Goal: Task Accomplishment & Management: Manage account settings

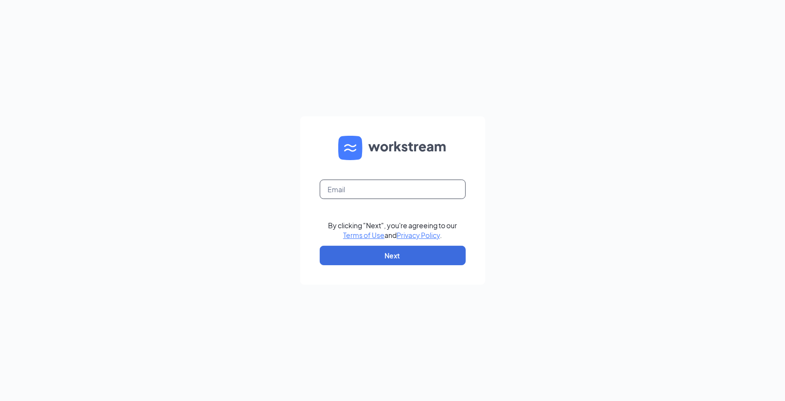
click at [359, 195] on input "text" at bounding box center [393, 189] width 146 height 19
type input "[PERSON_NAME][EMAIL_ADDRESS][DOMAIN_NAME]"
click at [366, 255] on button "Next" at bounding box center [393, 255] width 146 height 19
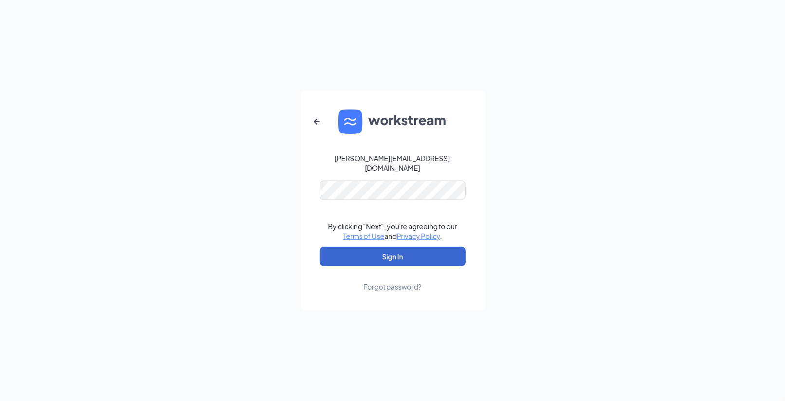
click at [403, 249] on button "Sign In" at bounding box center [393, 256] width 146 height 19
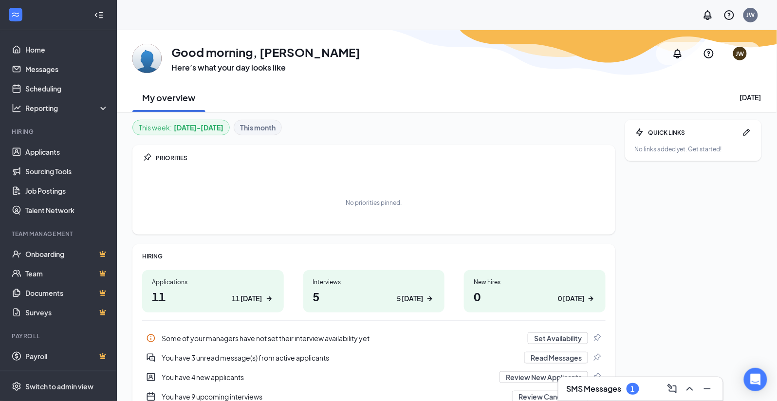
click at [586, 386] on h3 "SMS Messages" at bounding box center [593, 388] width 55 height 11
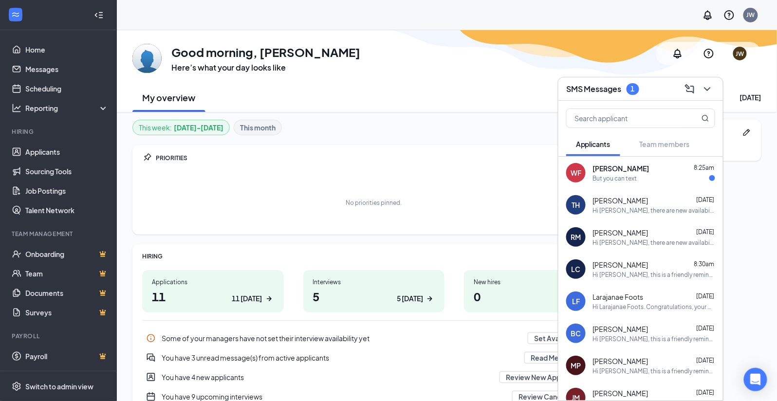
click at [635, 177] on div "But you can text" at bounding box center [615, 178] width 44 height 8
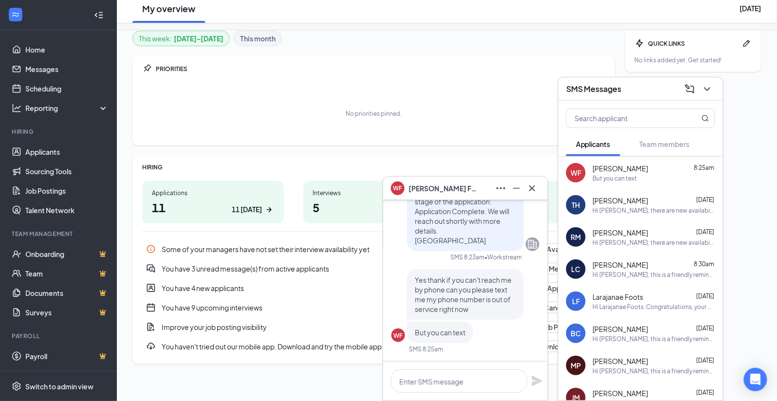
scroll to position [91, 0]
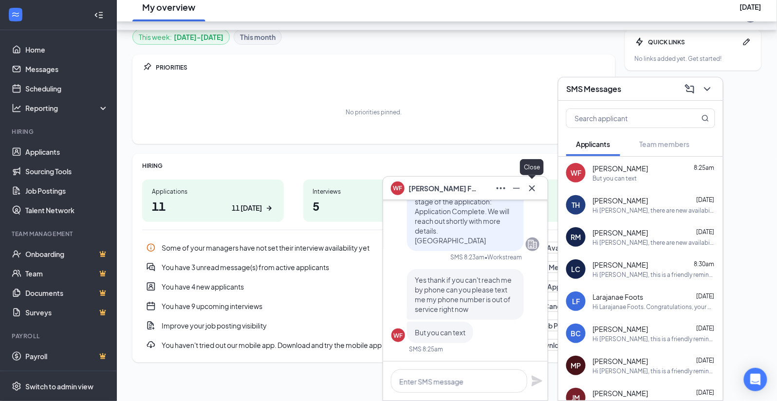
click at [531, 190] on icon "Cross" at bounding box center [532, 188] width 12 height 12
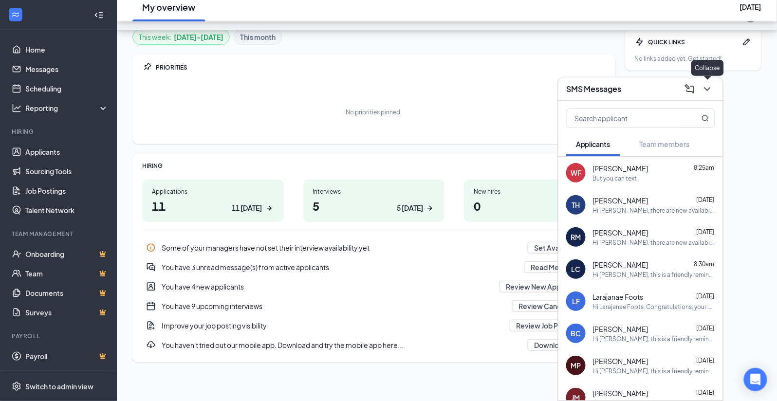
click at [708, 86] on icon "ChevronDown" at bounding box center [707, 89] width 12 height 12
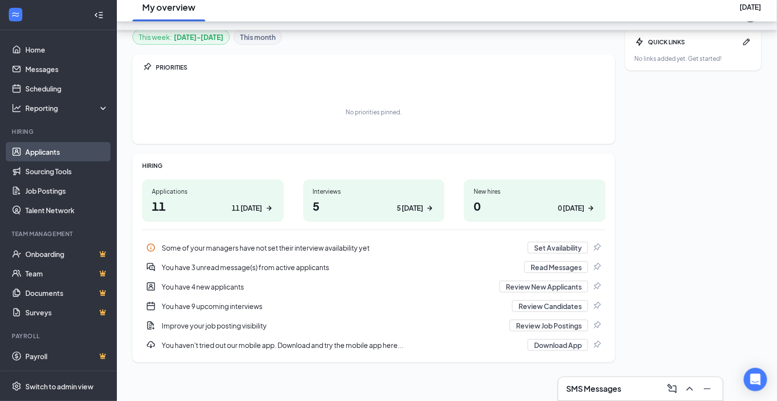
click at [50, 151] on link "Applicants" at bounding box center [66, 151] width 83 height 19
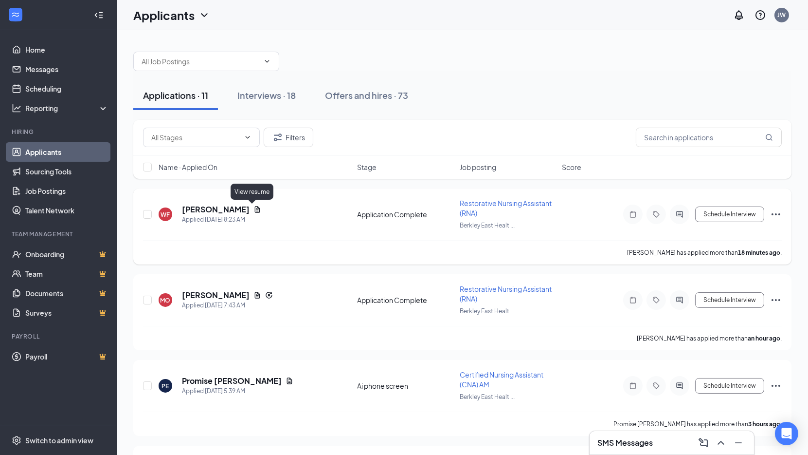
click at [254, 211] on icon "Document" at bounding box center [258, 209] width 8 height 8
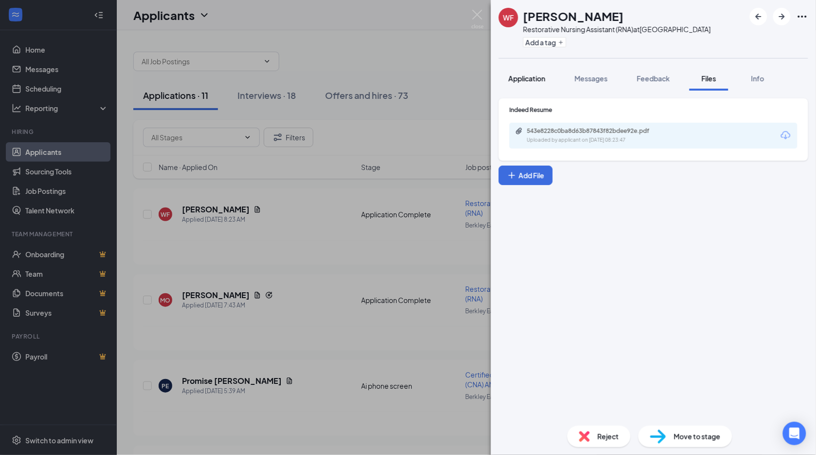
click at [529, 80] on span "Application" at bounding box center [527, 78] width 37 height 9
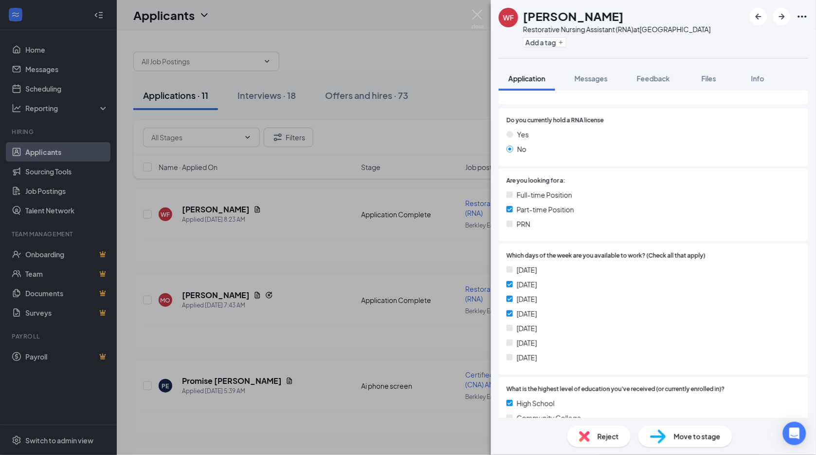
scroll to position [162, 0]
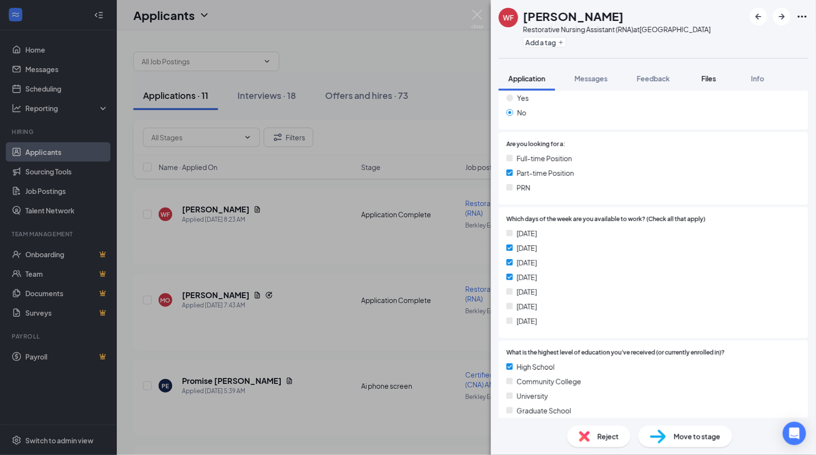
click at [714, 78] on span "Files" at bounding box center [709, 78] width 15 height 9
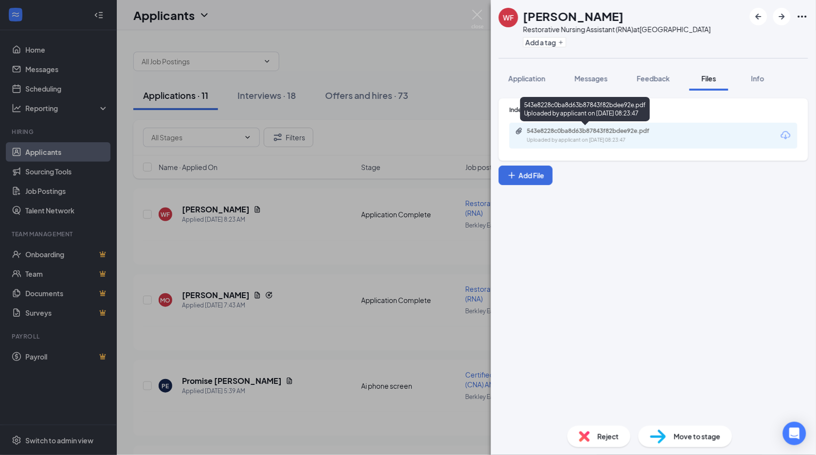
click at [600, 133] on div "543e8228c0ba8d63b87843f82bdee92e.pdf" at bounding box center [595, 131] width 136 height 8
click at [478, 16] on img at bounding box center [478, 19] width 12 height 19
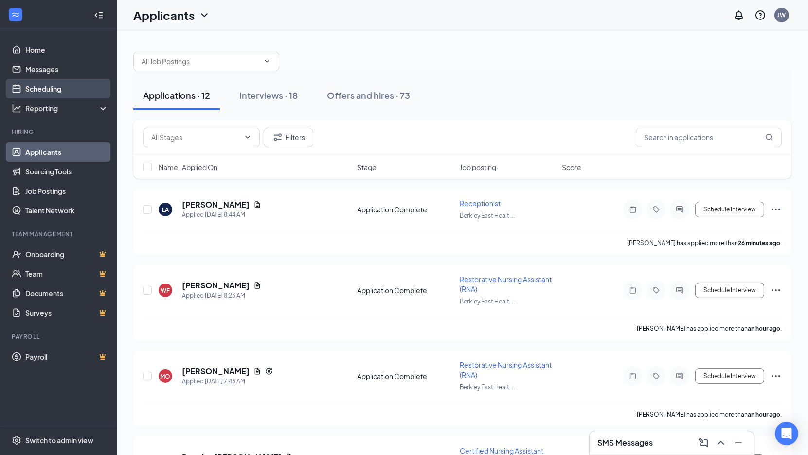
click at [55, 85] on link "Scheduling" at bounding box center [66, 88] width 83 height 19
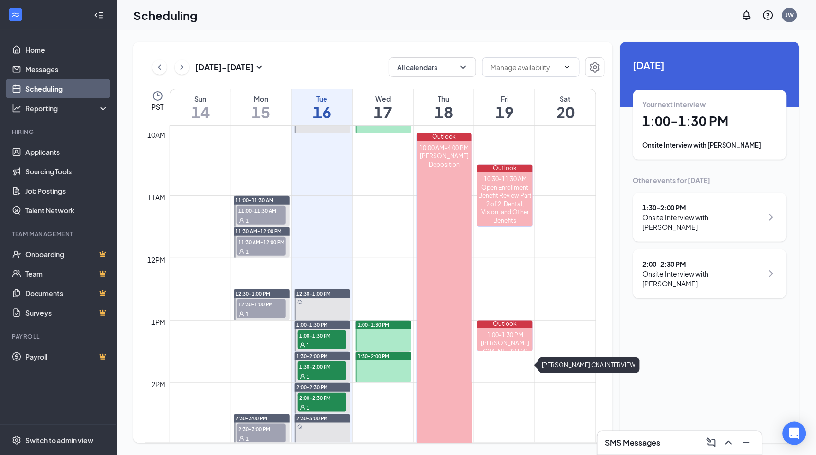
scroll to position [640, 0]
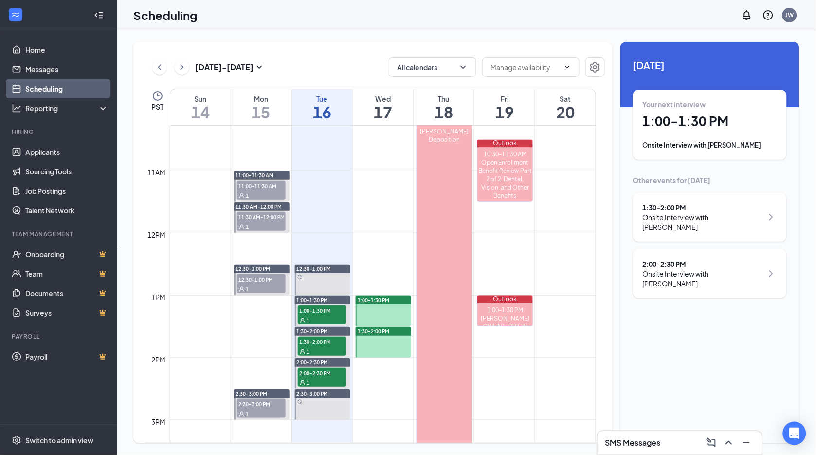
click at [404, 275] on td at bounding box center [383, 272] width 426 height 16
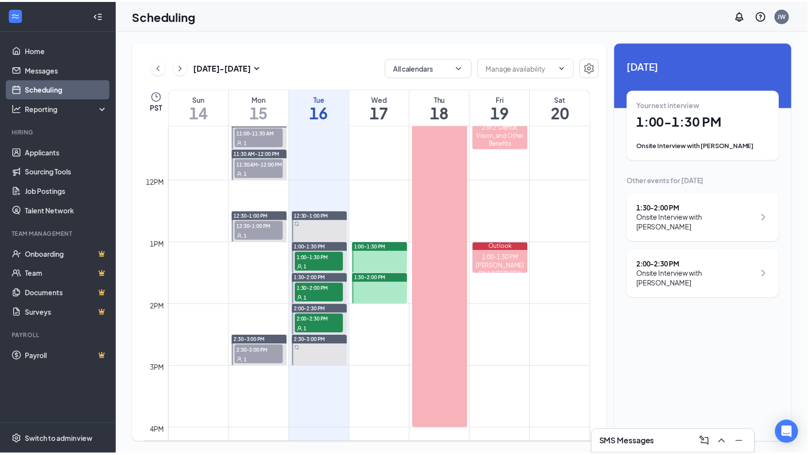
scroll to position [694, 0]
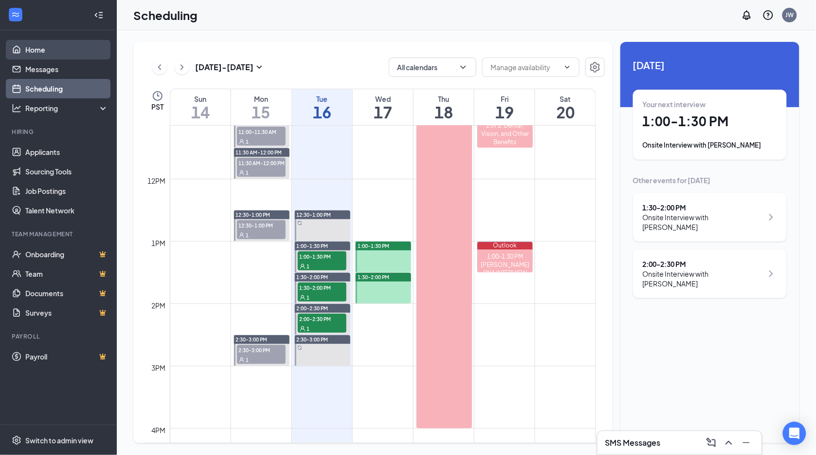
click at [33, 52] on link "Home" at bounding box center [66, 49] width 83 height 19
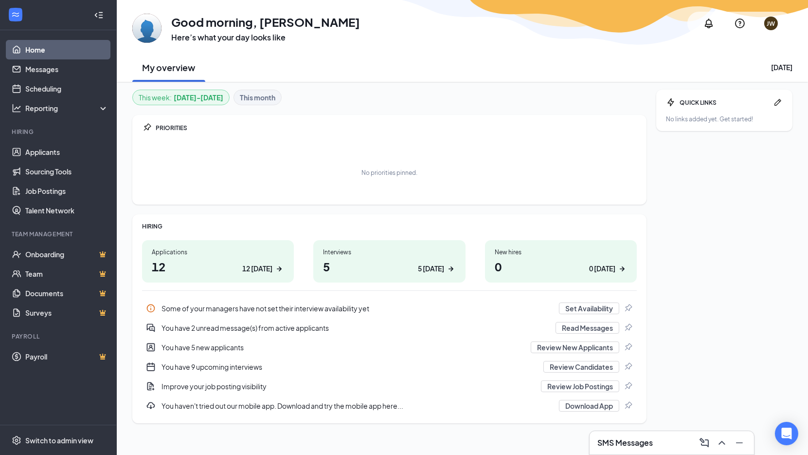
click at [353, 267] on h1 "5 5 today" at bounding box center [389, 266] width 132 height 17
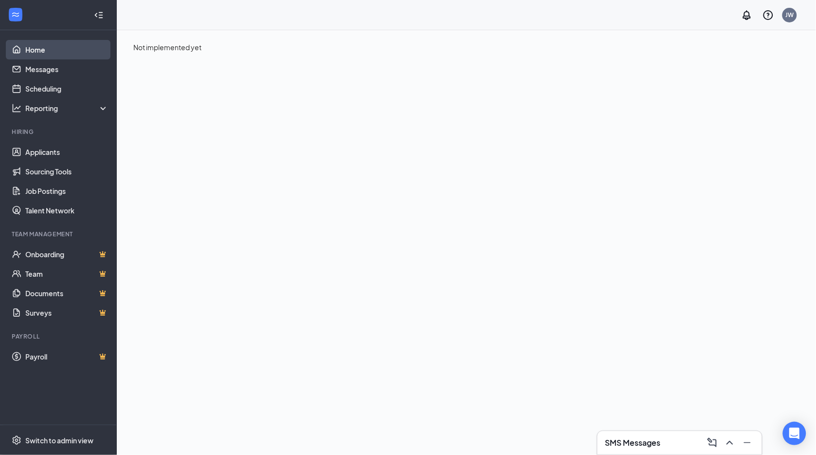
click at [55, 54] on link "Home" at bounding box center [66, 49] width 83 height 19
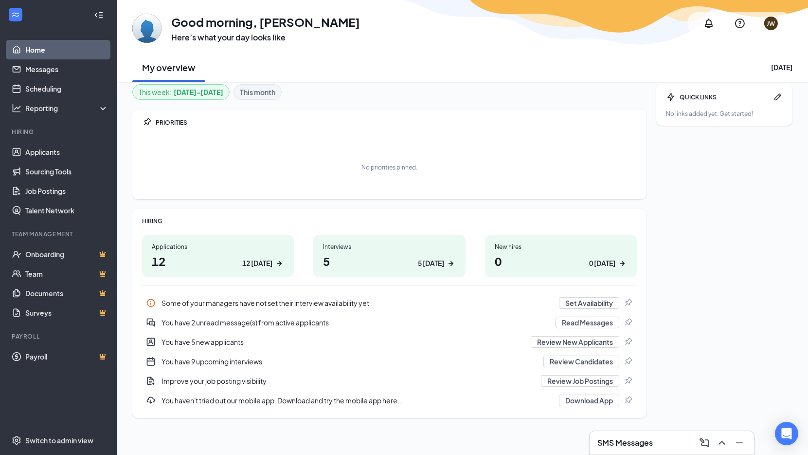
scroll to position [7, 0]
click at [46, 153] on link "Applicants" at bounding box center [66, 151] width 83 height 19
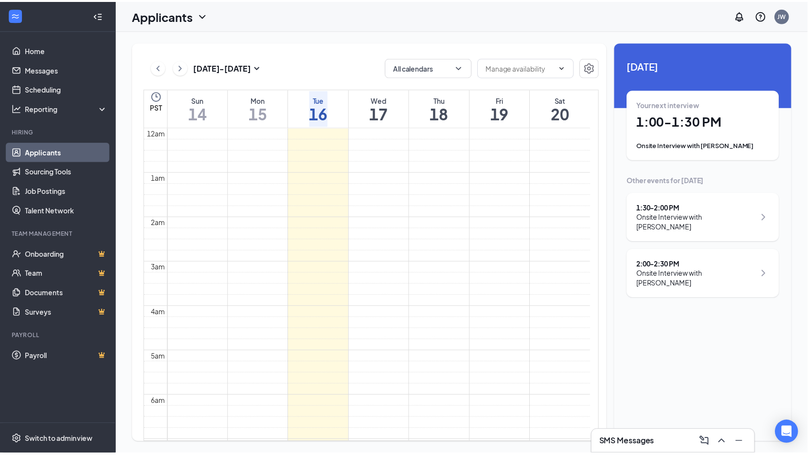
scroll to position [345, 0]
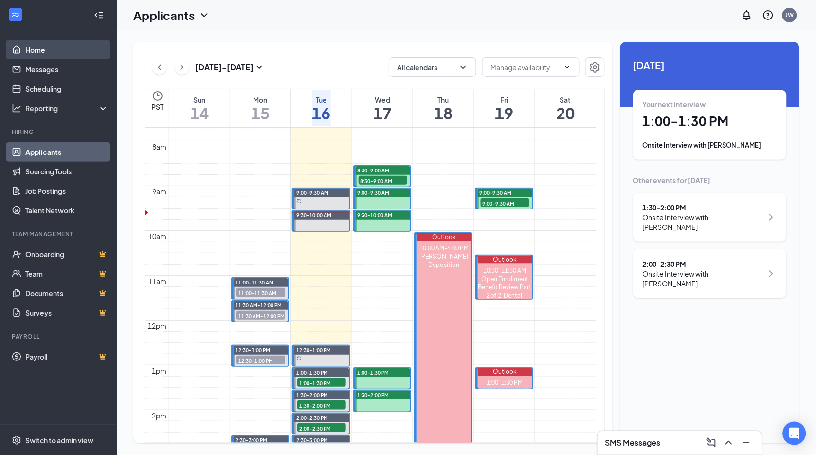
click at [44, 51] on link "Home" at bounding box center [66, 49] width 83 height 19
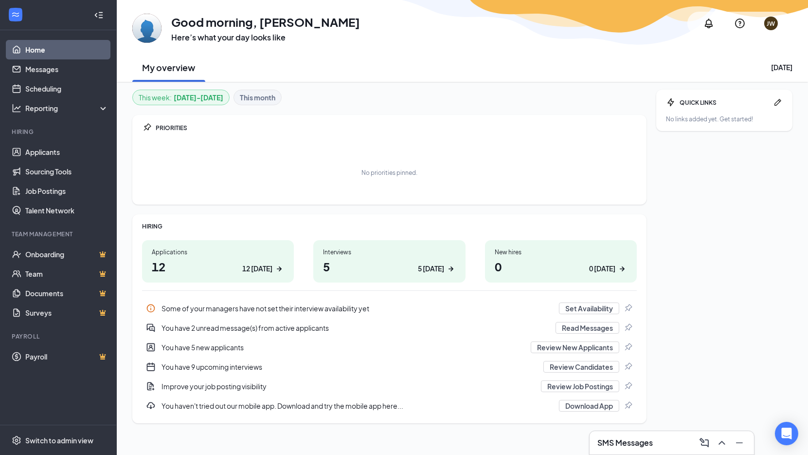
click at [358, 263] on h1 "5 5 today" at bounding box center [389, 266] width 132 height 17
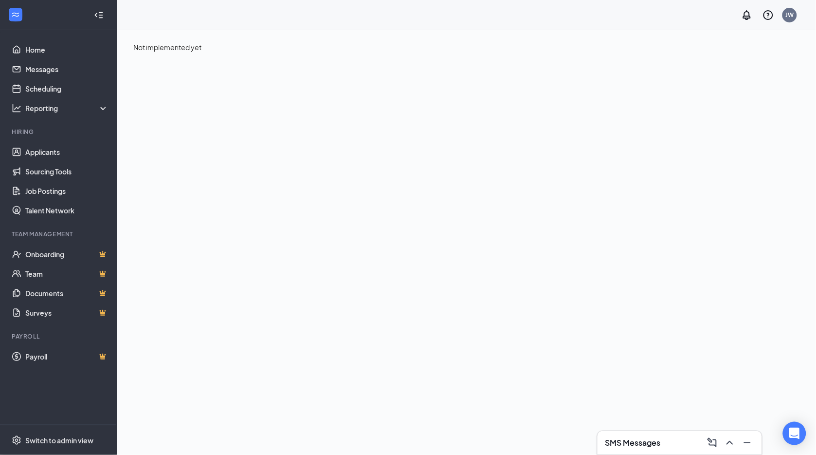
click at [100, 15] on icon "Collapse" at bounding box center [101, 15] width 4 height 6
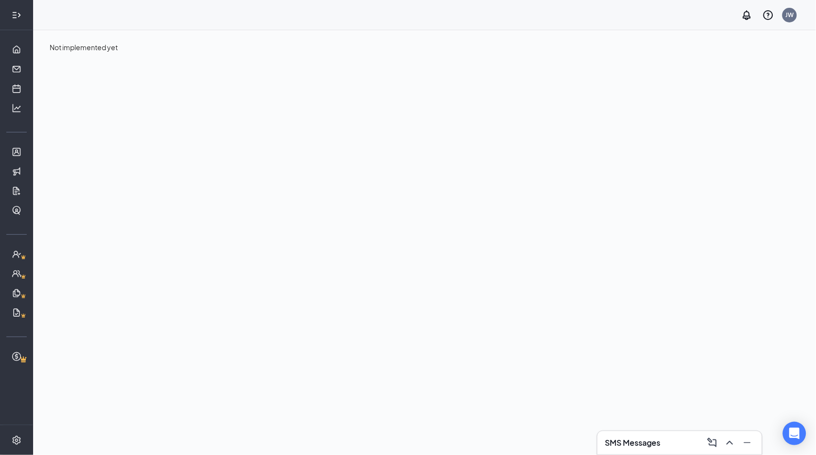
click at [21, 13] on icon "Expand" at bounding box center [17, 15] width 10 height 10
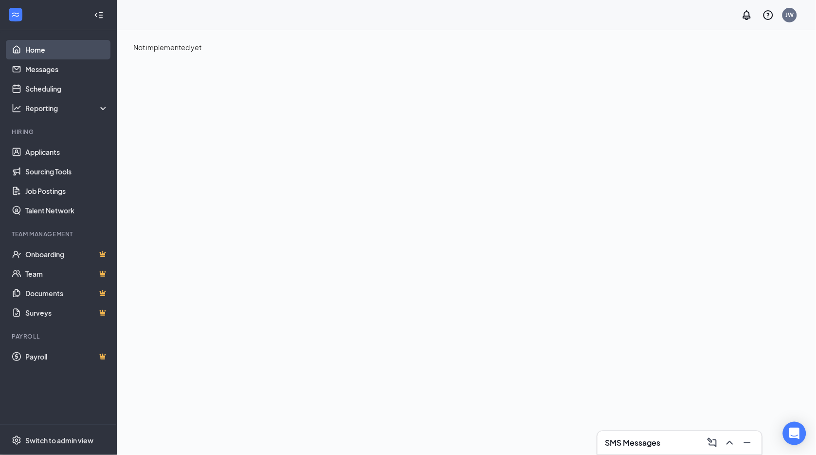
click at [52, 47] on link "Home" at bounding box center [66, 49] width 83 height 19
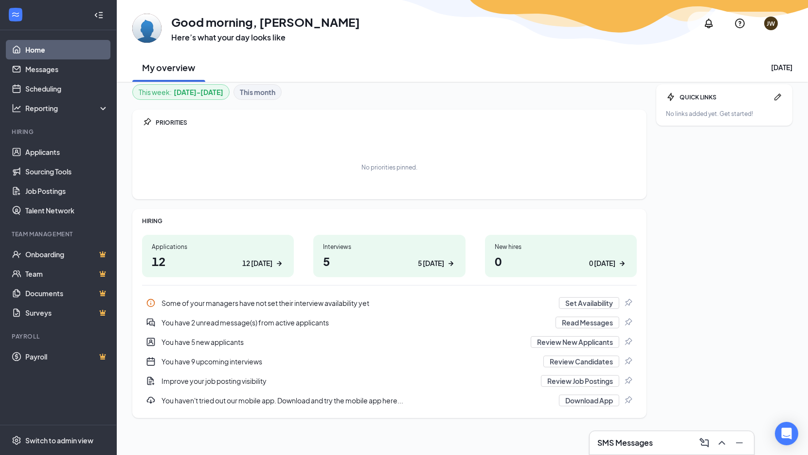
scroll to position [7, 0]
click at [207, 261] on h1 "12 12 today" at bounding box center [218, 259] width 132 height 17
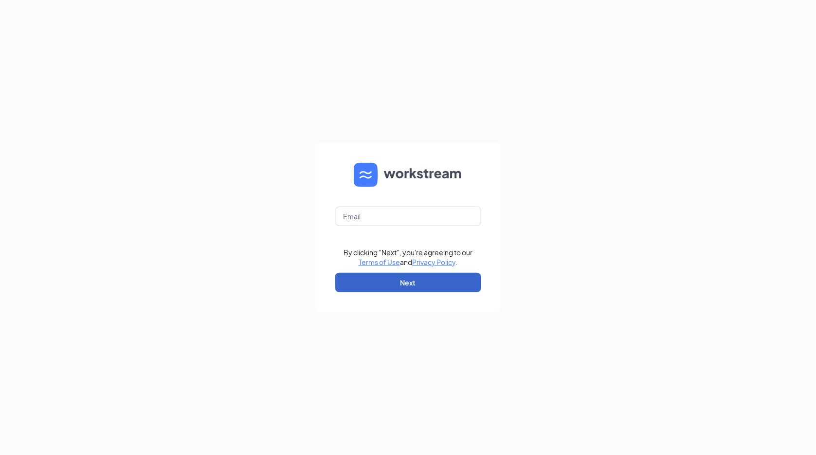
click at [426, 284] on button "Next" at bounding box center [408, 282] width 146 height 19
click at [379, 220] on input "text" at bounding box center [408, 215] width 146 height 19
type input "jessiew@aspenhealth.com"
click at [382, 282] on button "Next" at bounding box center [408, 282] width 146 height 19
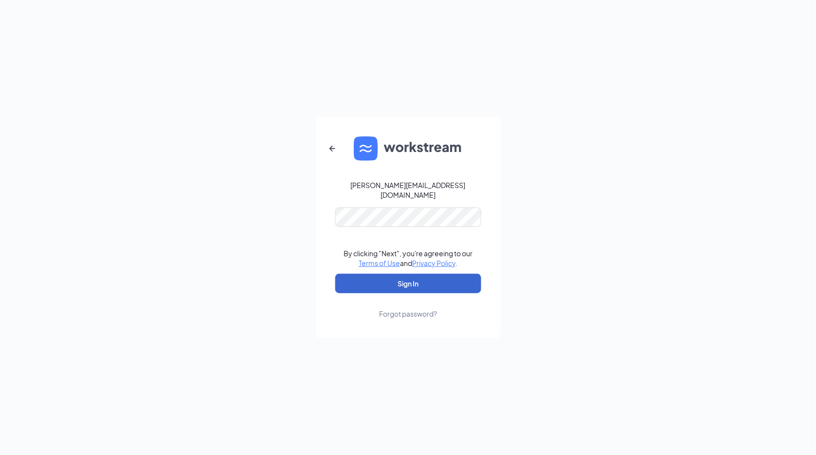
click at [418, 281] on button "Sign In" at bounding box center [408, 282] width 146 height 19
